Goal: Navigation & Orientation: Find specific page/section

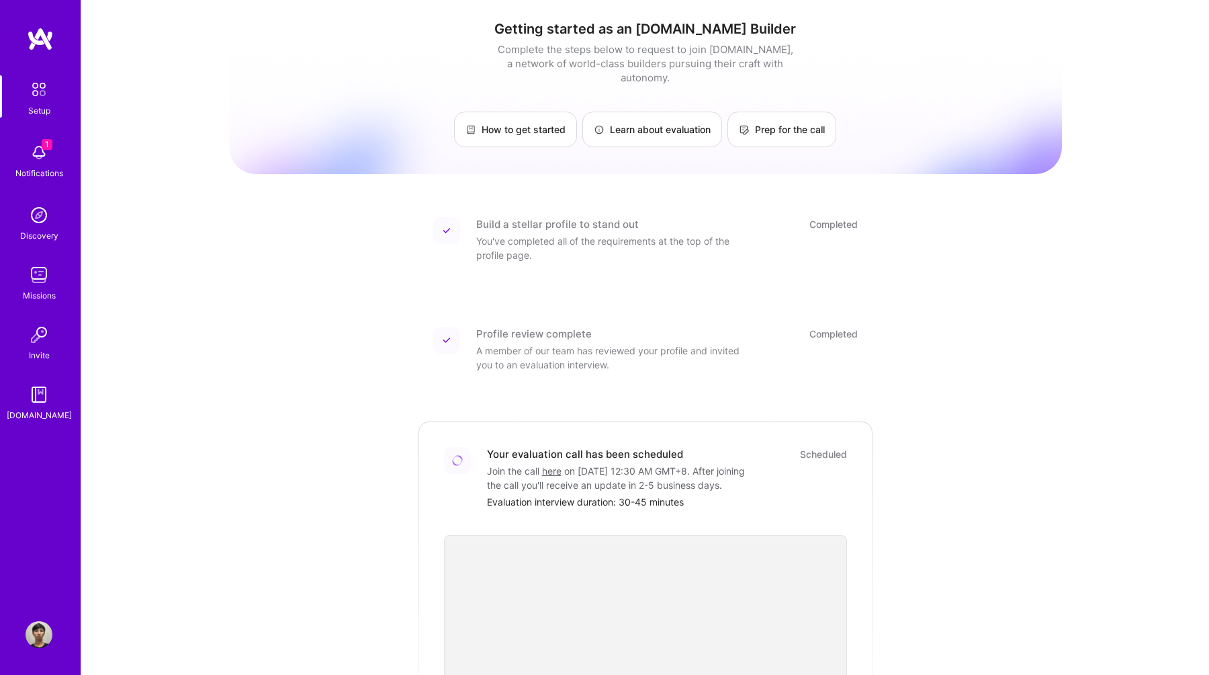
click at [54, 617] on div "Setup 1 Notifications Discovery Missions Invite [DOMAIN_NAME] Profile" at bounding box center [40, 337] width 81 height 675
click at [37, 632] on img at bounding box center [39, 634] width 27 height 27
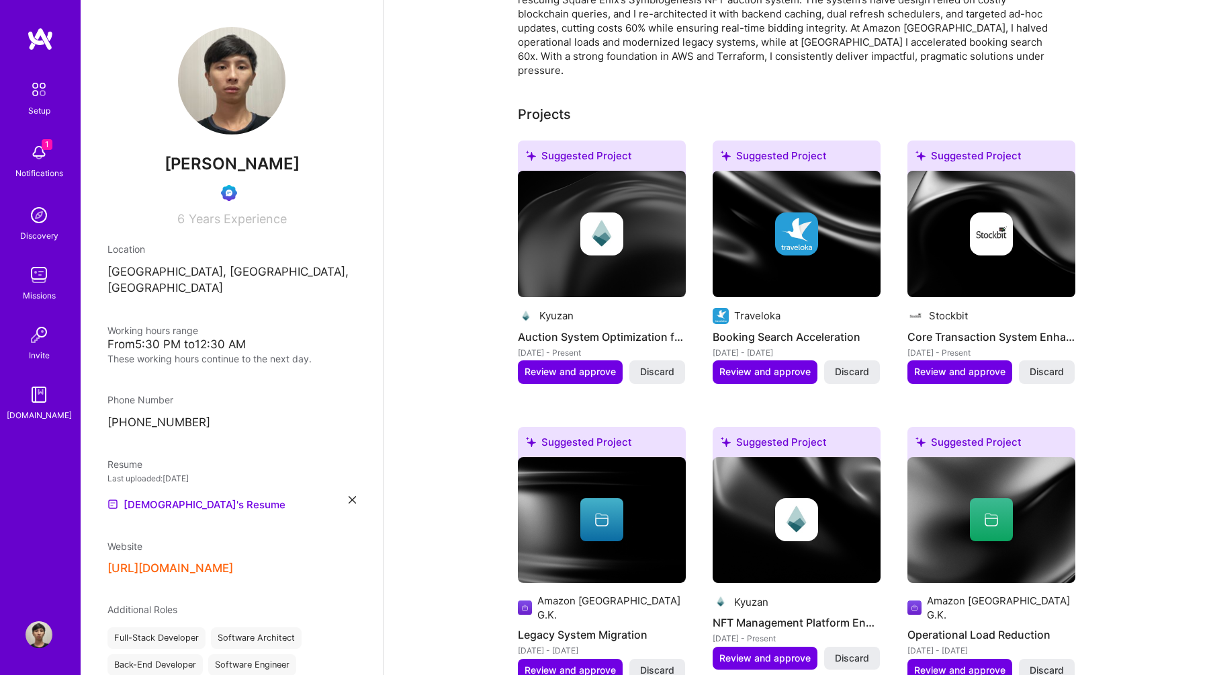
scroll to position [229, 0]
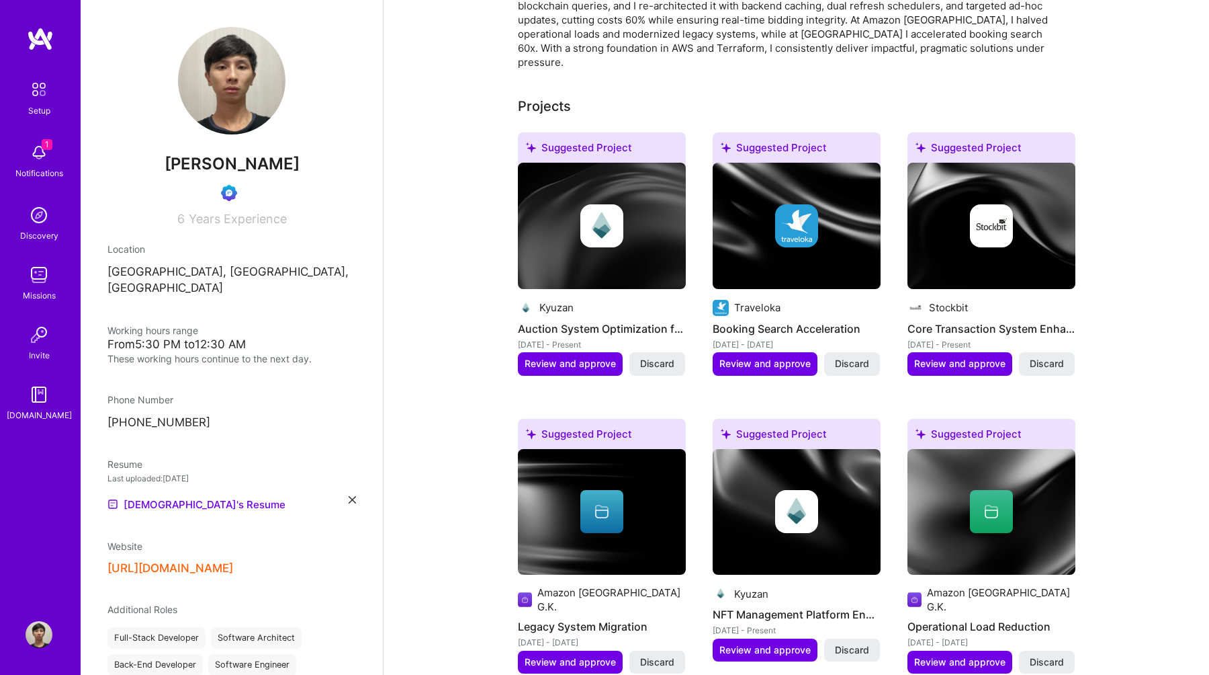
click at [634, 255] on img at bounding box center [602, 226] width 168 height 126
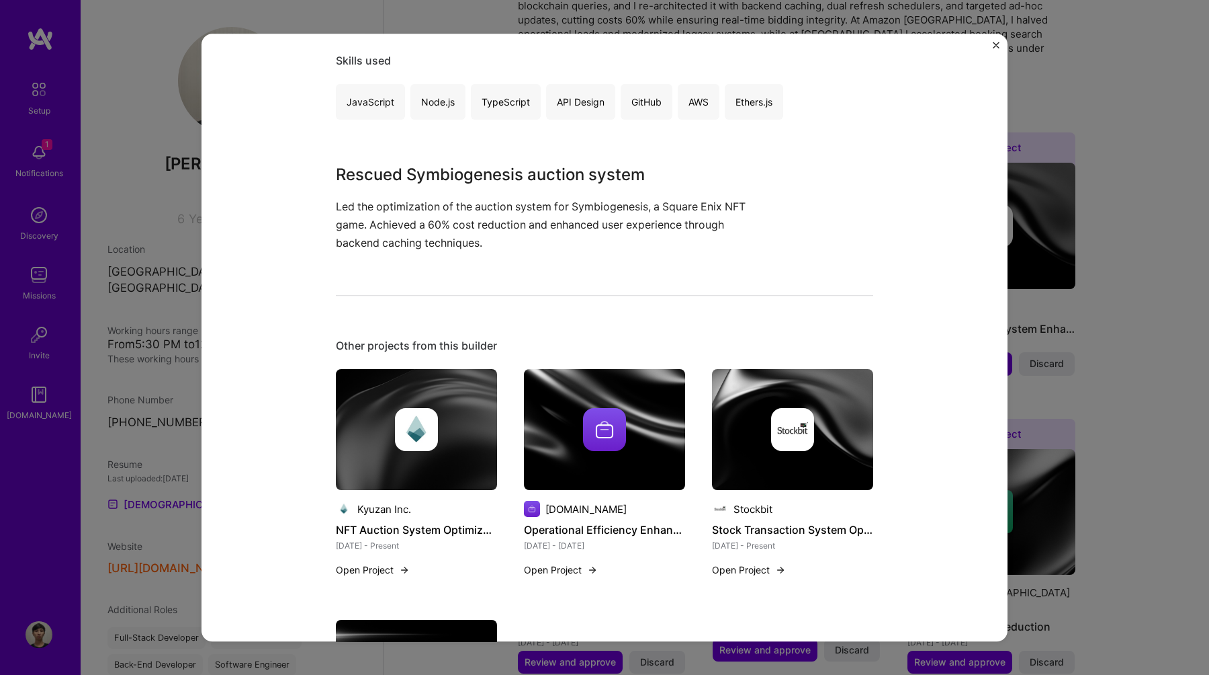
scroll to position [239, 0]
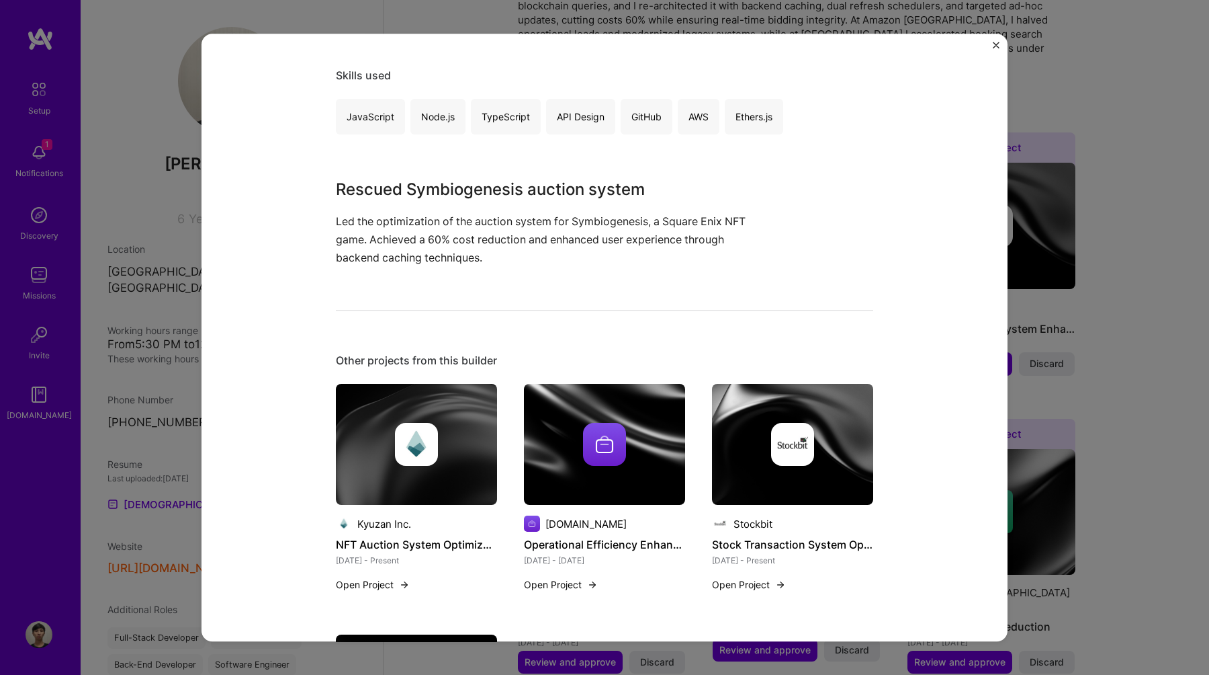
click at [456, 470] on img at bounding box center [416, 444] width 161 height 121
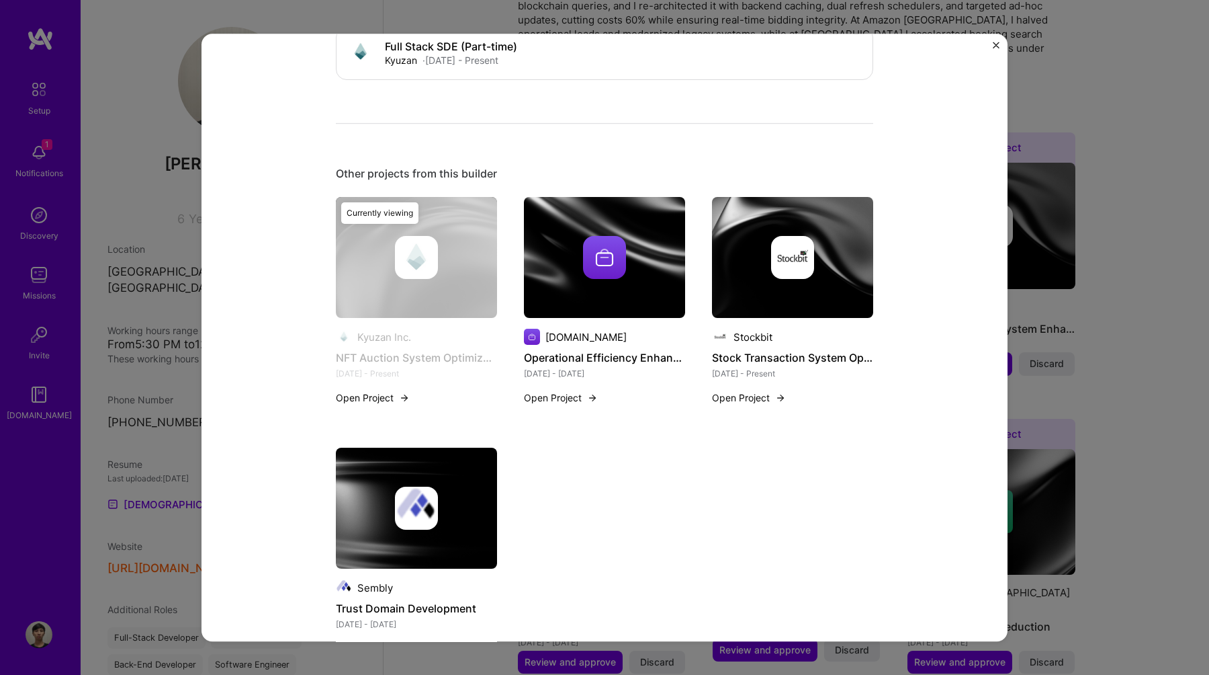
scroll to position [951, 0]
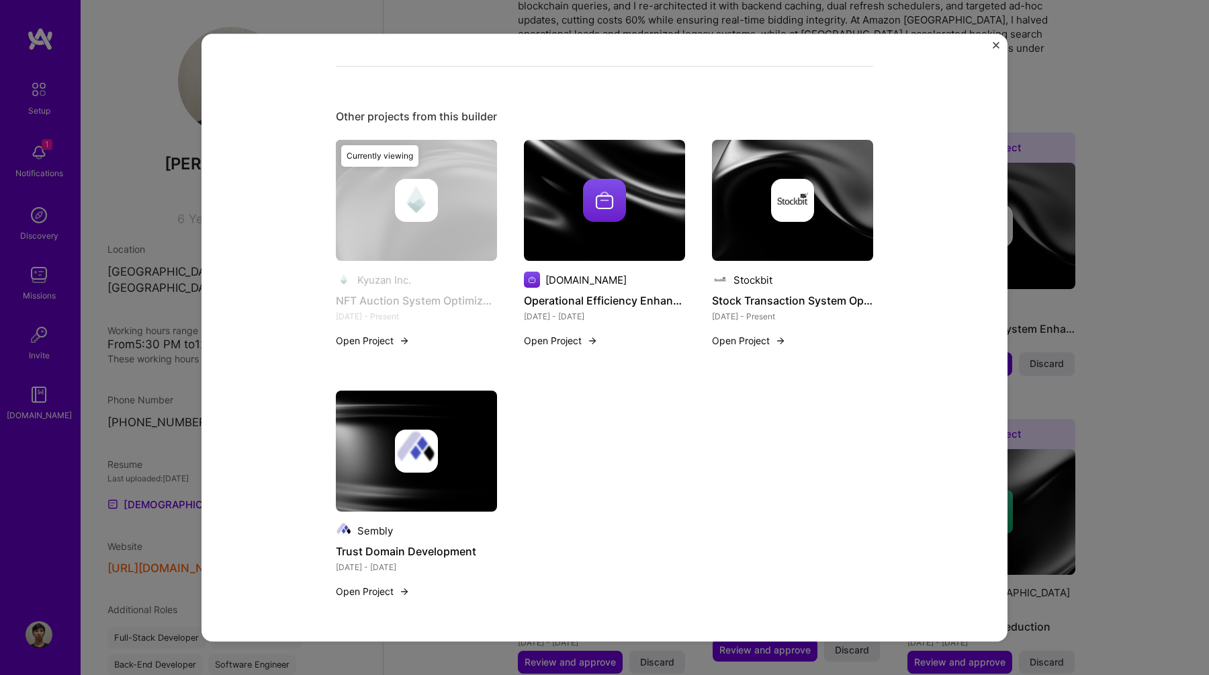
click at [1179, 432] on div "NFT Auction System Optimization Kyuzan Inc. Blockchain, Gaming & e-Sports Role …" at bounding box center [604, 337] width 1209 height 675
